Goal: Check status

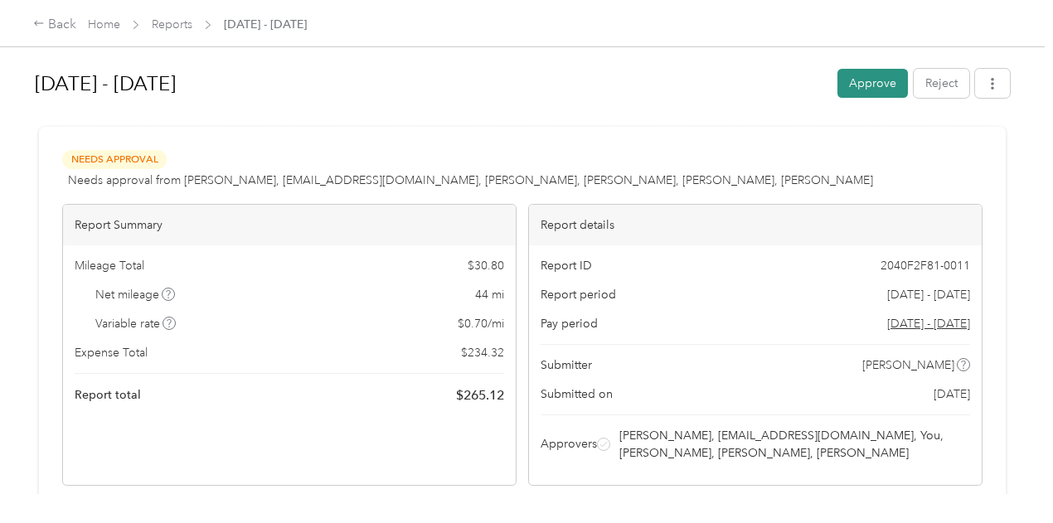
click at [857, 80] on button "Approve" at bounding box center [872, 83] width 70 height 29
